Goal: Information Seeking & Learning: Learn about a topic

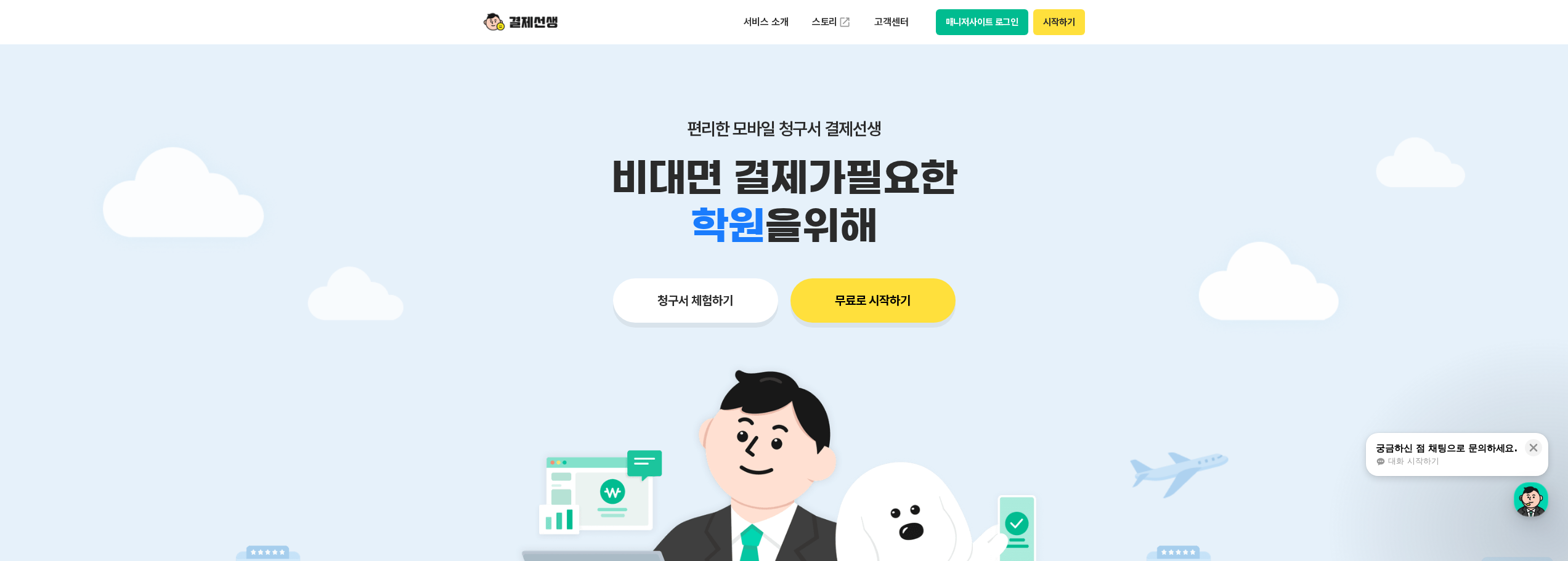
click at [1045, 22] on button "시작하기" at bounding box center [1059, 22] width 51 height 26
click at [891, 18] on p "고객센터" at bounding box center [891, 22] width 51 height 22
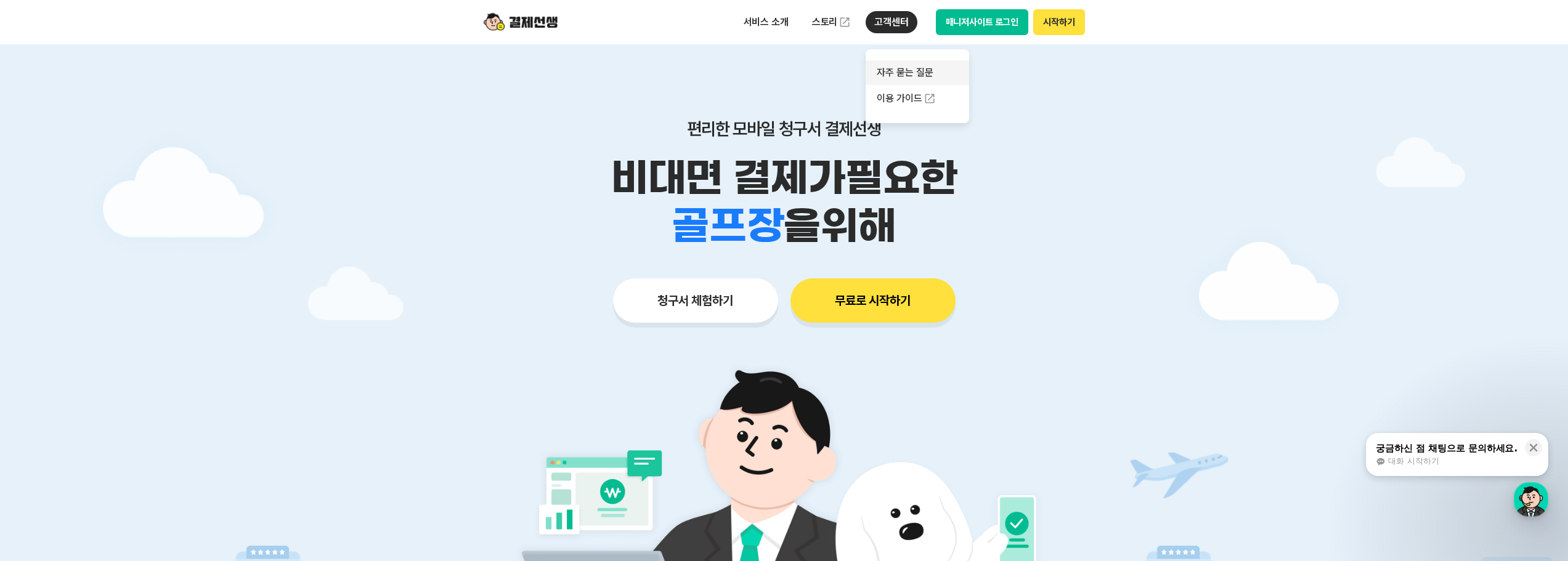
click at [900, 71] on link "자주 묻는 질문" at bounding box center [918, 72] width 103 height 24
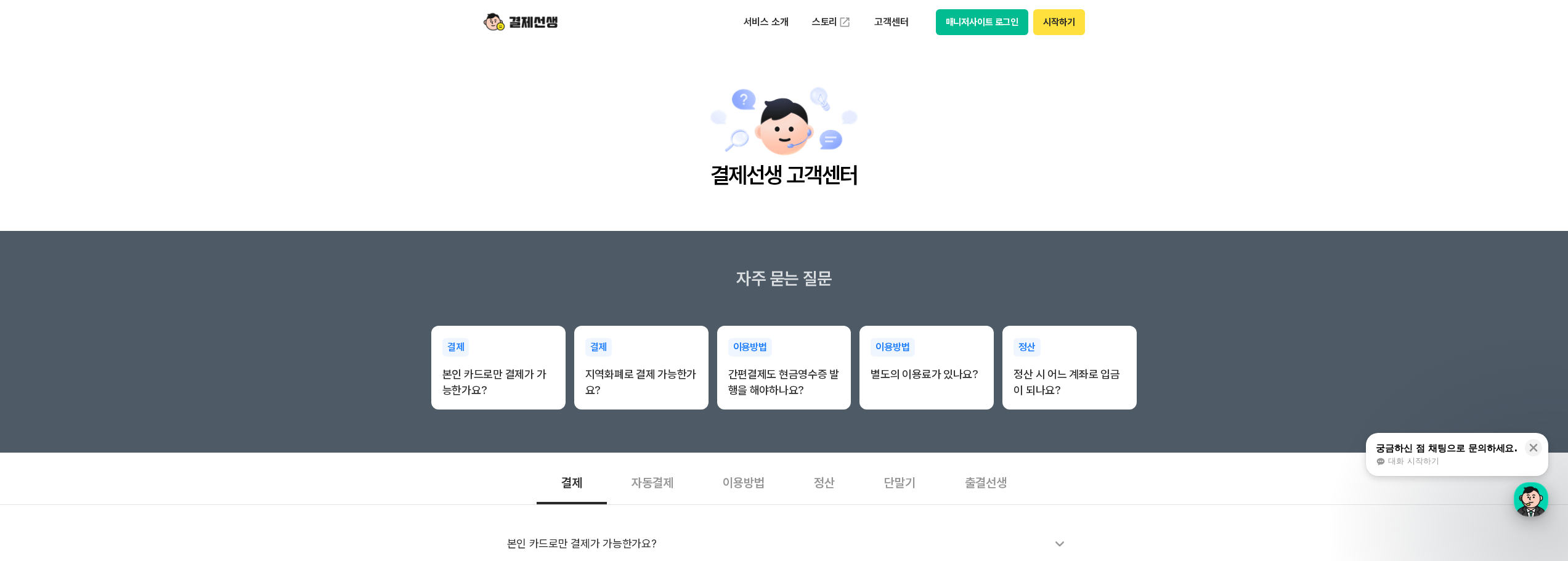
click at [1531, 504] on div "button" at bounding box center [1531, 499] width 34 height 34
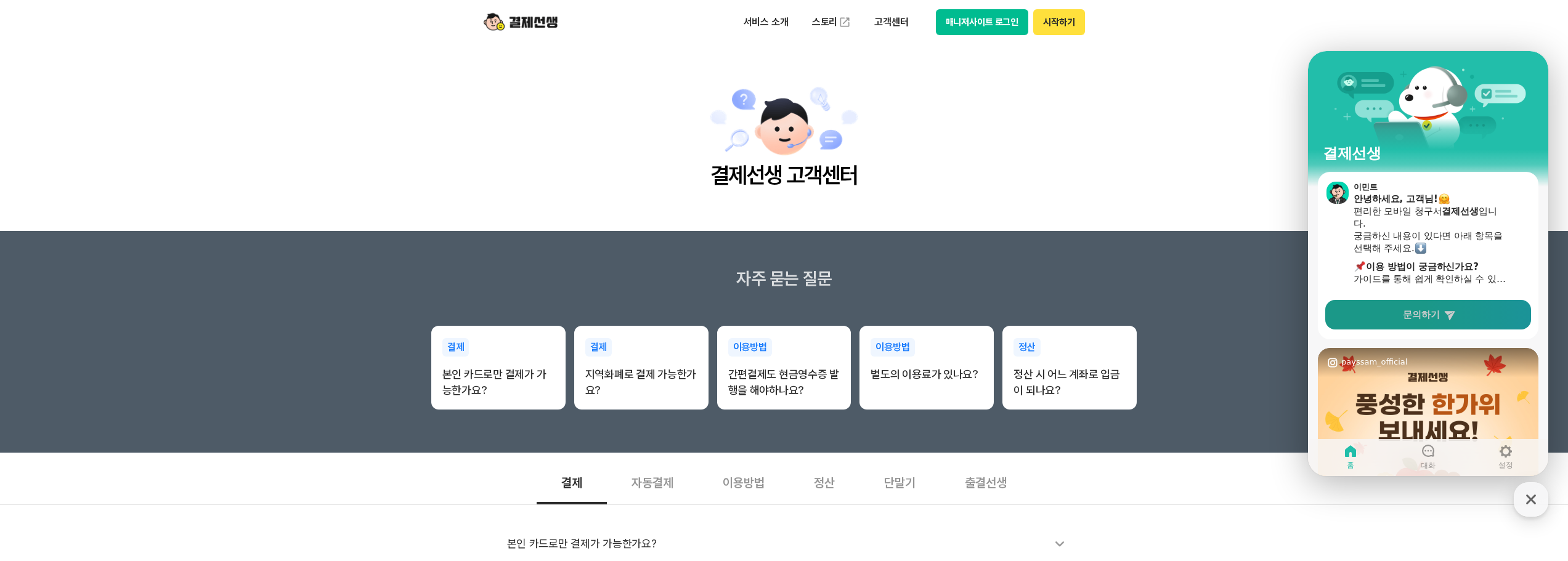
click at [1439, 312] on span "문의하기" at bounding box center [1422, 315] width 37 height 13
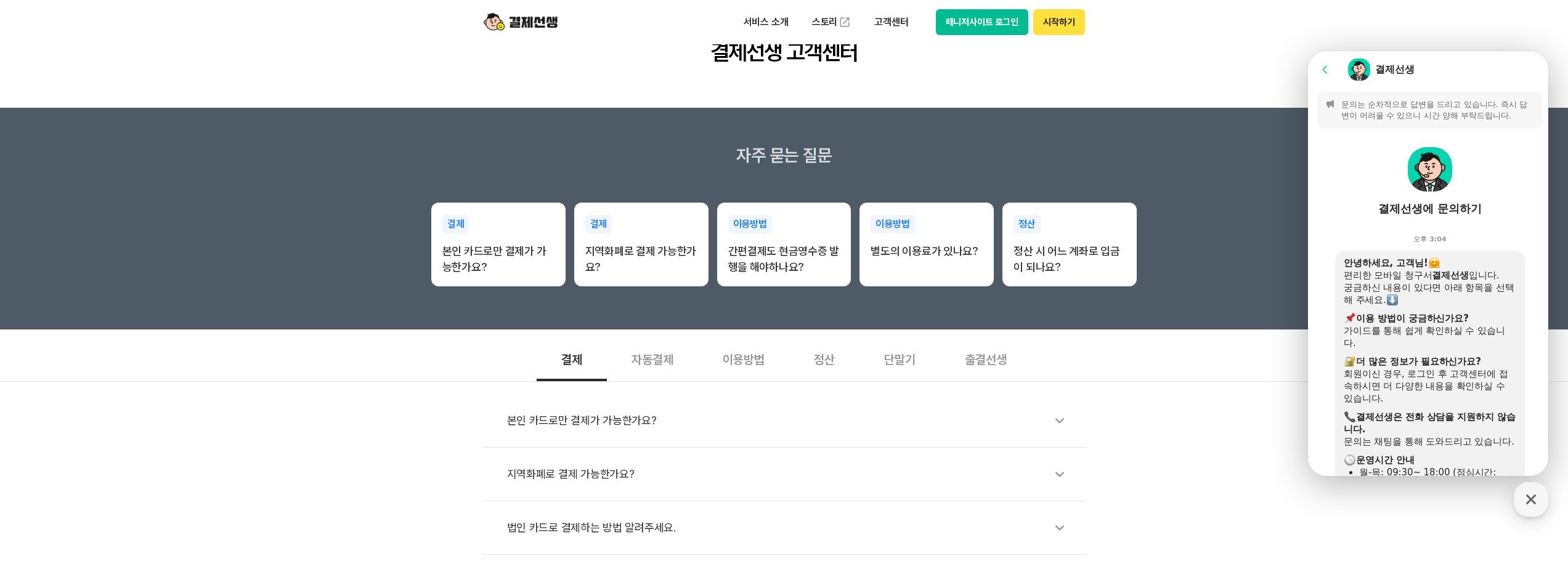
click at [1401, 110] on p "문의는 순차적으로 답변을 드리고 있습니다. 즉시 답변이 어려울 수 있으니 시간 양해 부탁드립니다." at bounding box center [1438, 110] width 193 height 22
click at [1397, 104] on p "문의는 순차적으로 답변을 드리고 있습니다. 즉시 답변이 어려울 수 있으니 시간 양해 부탁드립니다." at bounding box center [1438, 110] width 193 height 22
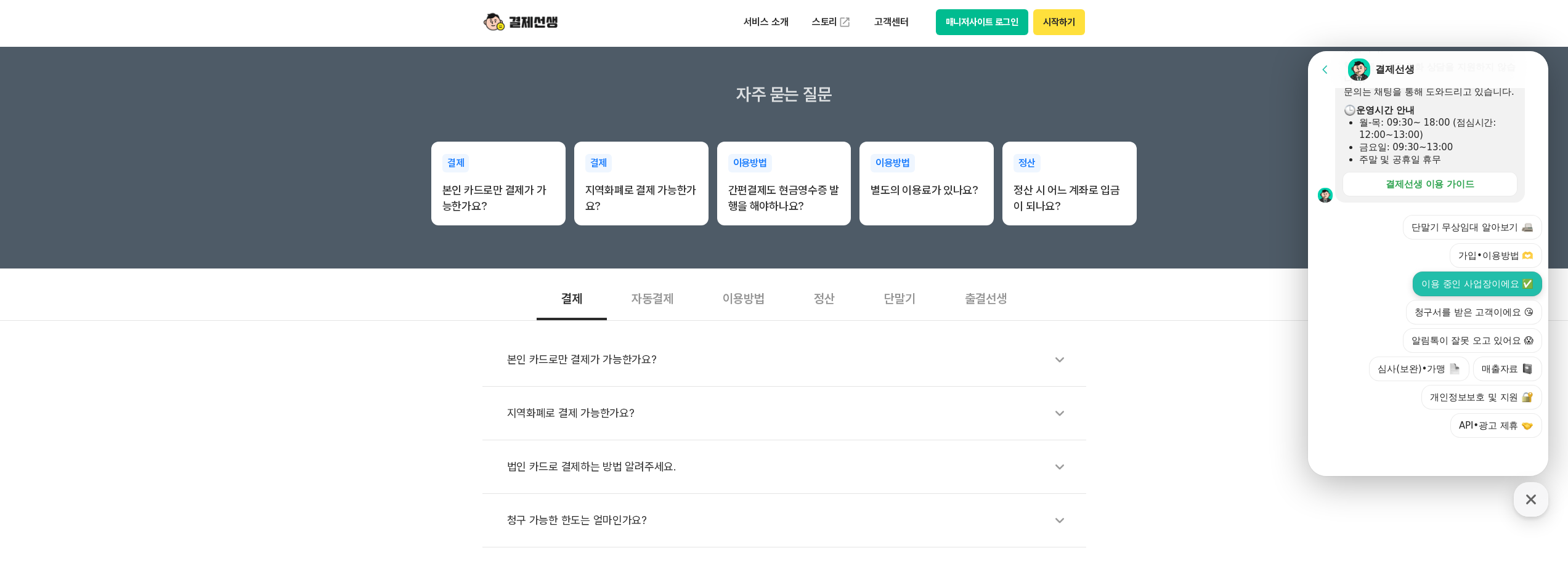
scroll to position [185, 0]
click at [1486, 287] on button "이용 중인 사업장이에요 ✅" at bounding box center [1478, 284] width 130 height 24
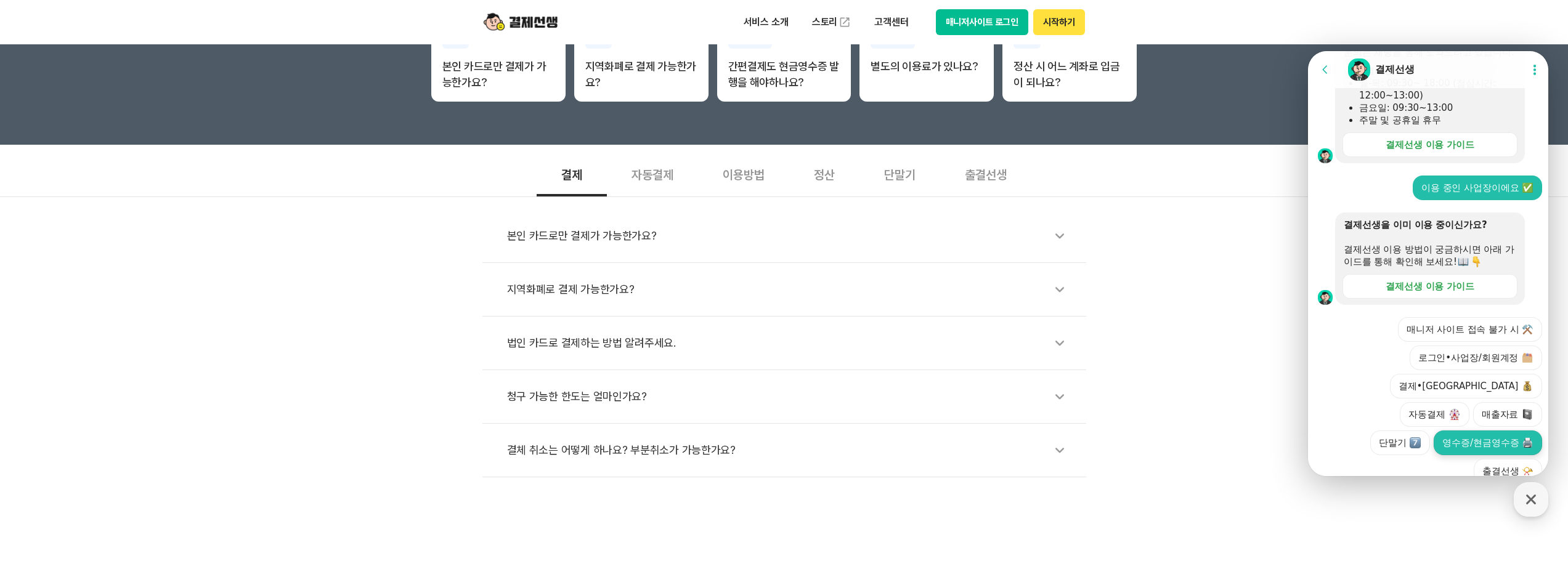
scroll to position [447, 0]
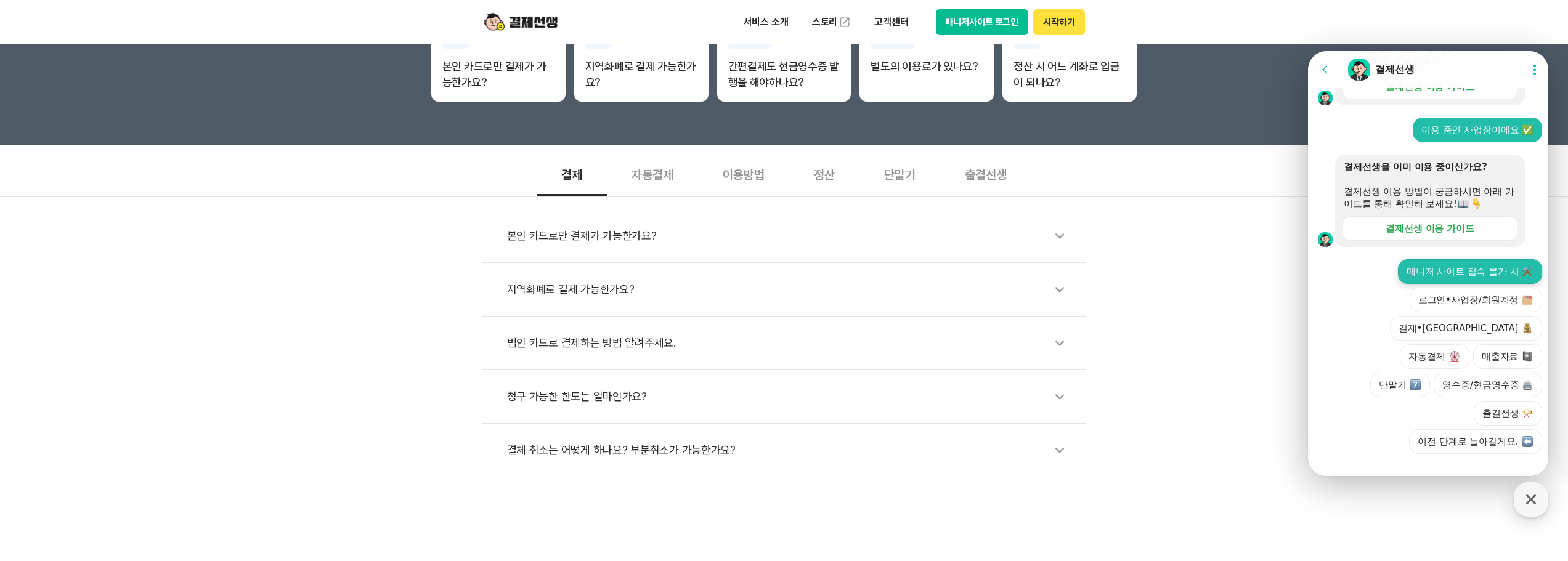
click at [1456, 284] on button "매니저 사이트 접속 불가 시 ⚒️" at bounding box center [1470, 271] width 144 height 24
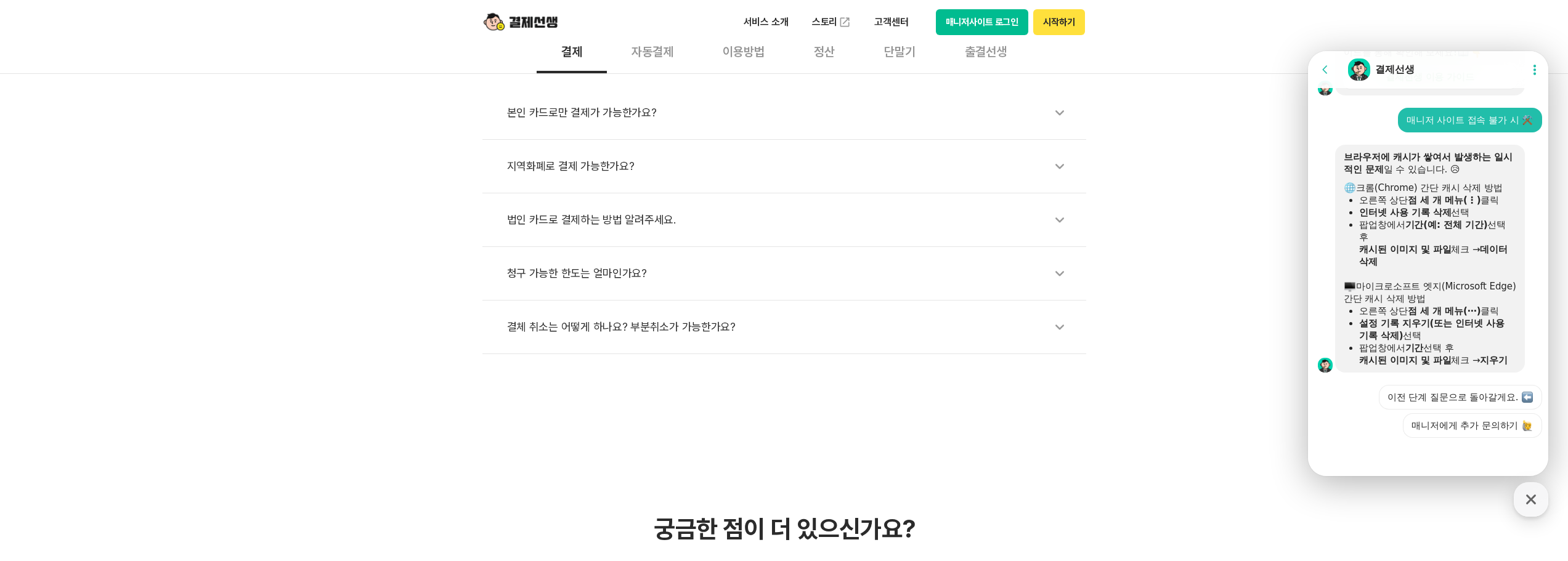
scroll to position [624, 0]
drag, startPoint x: 1538, startPoint y: 1, endPoint x: 1294, endPoint y: 29, distance: 245.6
click at [1294, 29] on header "서비스 소개 스토리 고객센터 매니저사이트 로그인 시작하기" at bounding box center [784, 22] width 1568 height 44
